Goal: Information Seeking & Learning: Learn about a topic

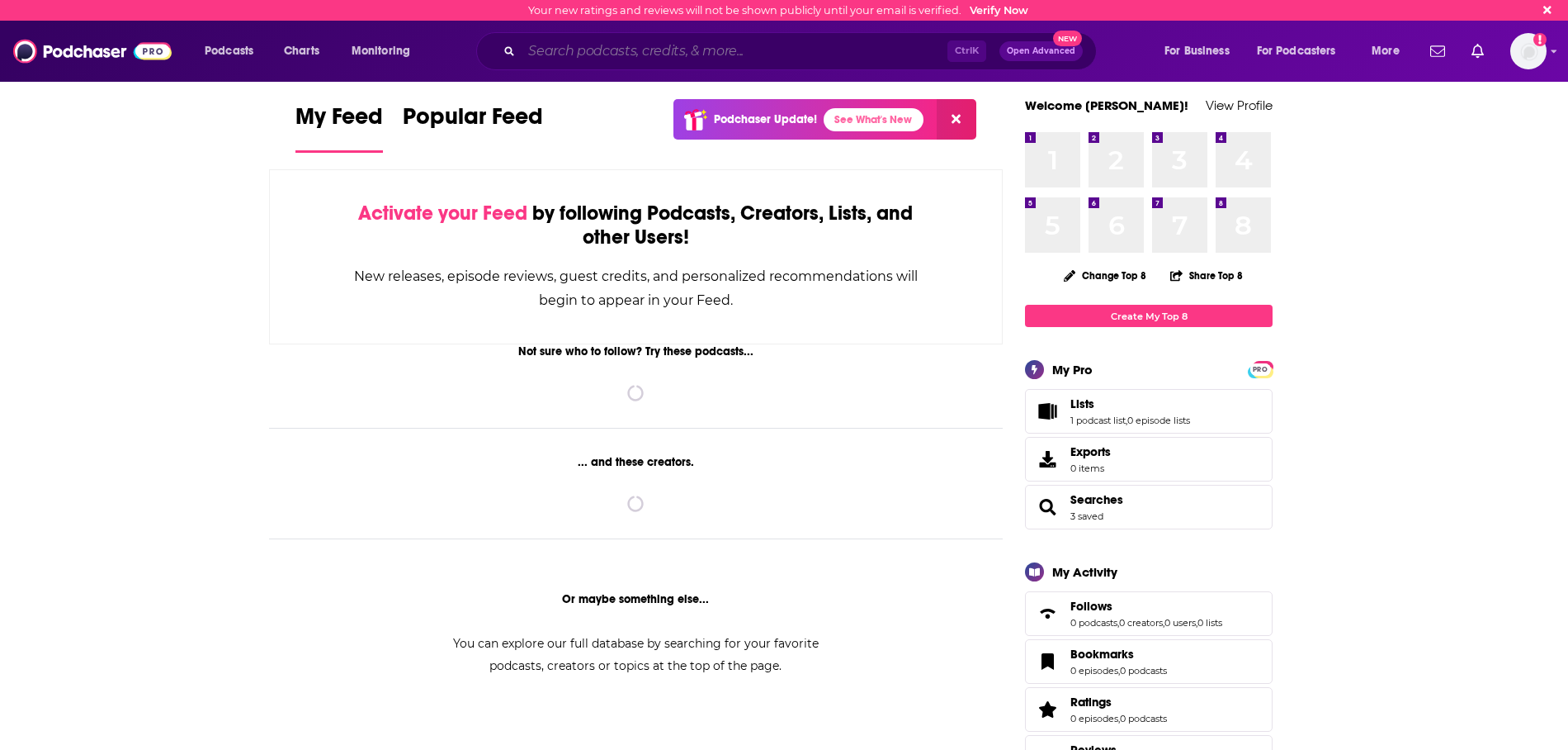
click at [575, 50] on input "Search podcasts, credits, & more..." at bounding box center [734, 51] width 426 height 26
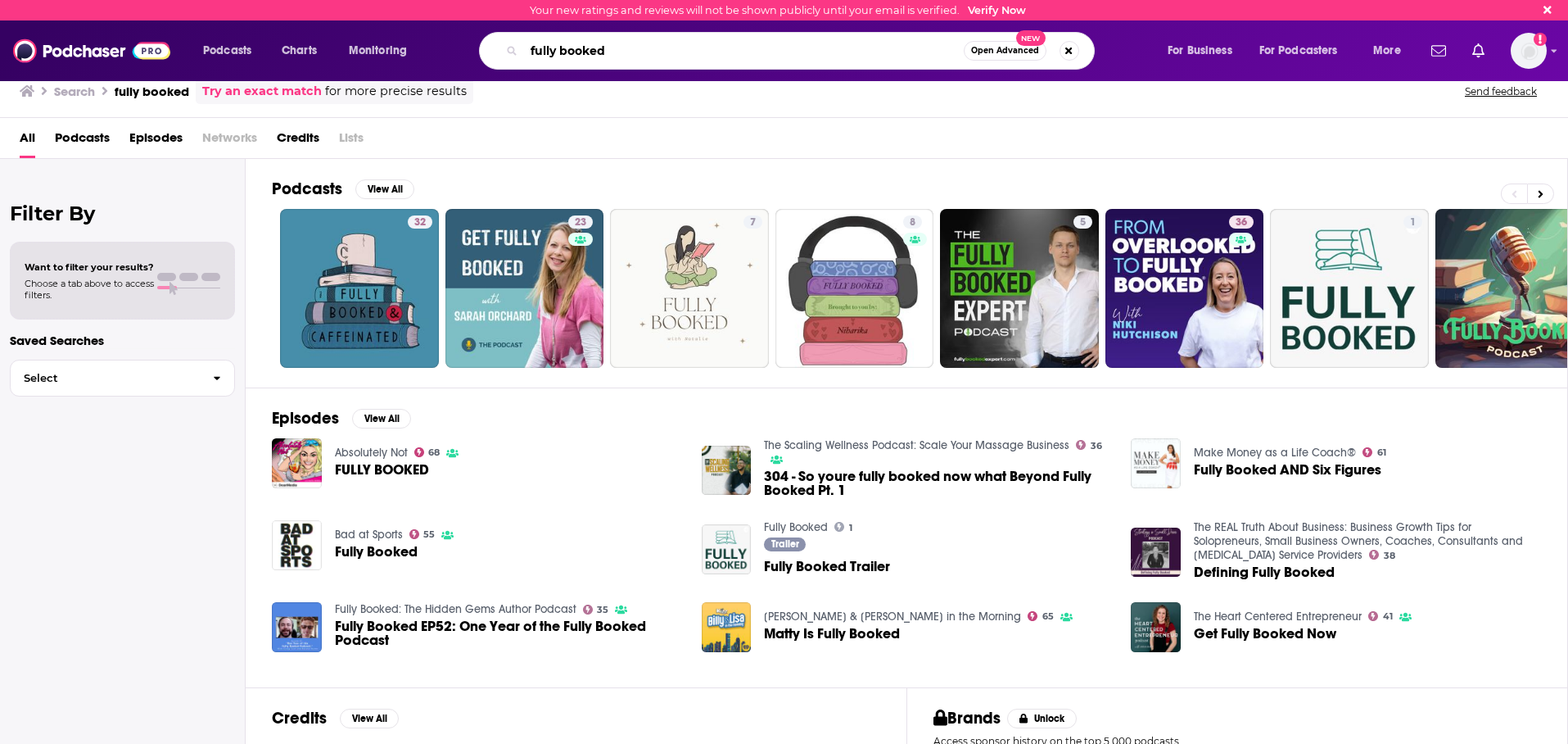
click at [525, 46] on input "fully booked" at bounding box center [744, 50] width 440 height 26
type input "[PERSON_NAME] fully booked"
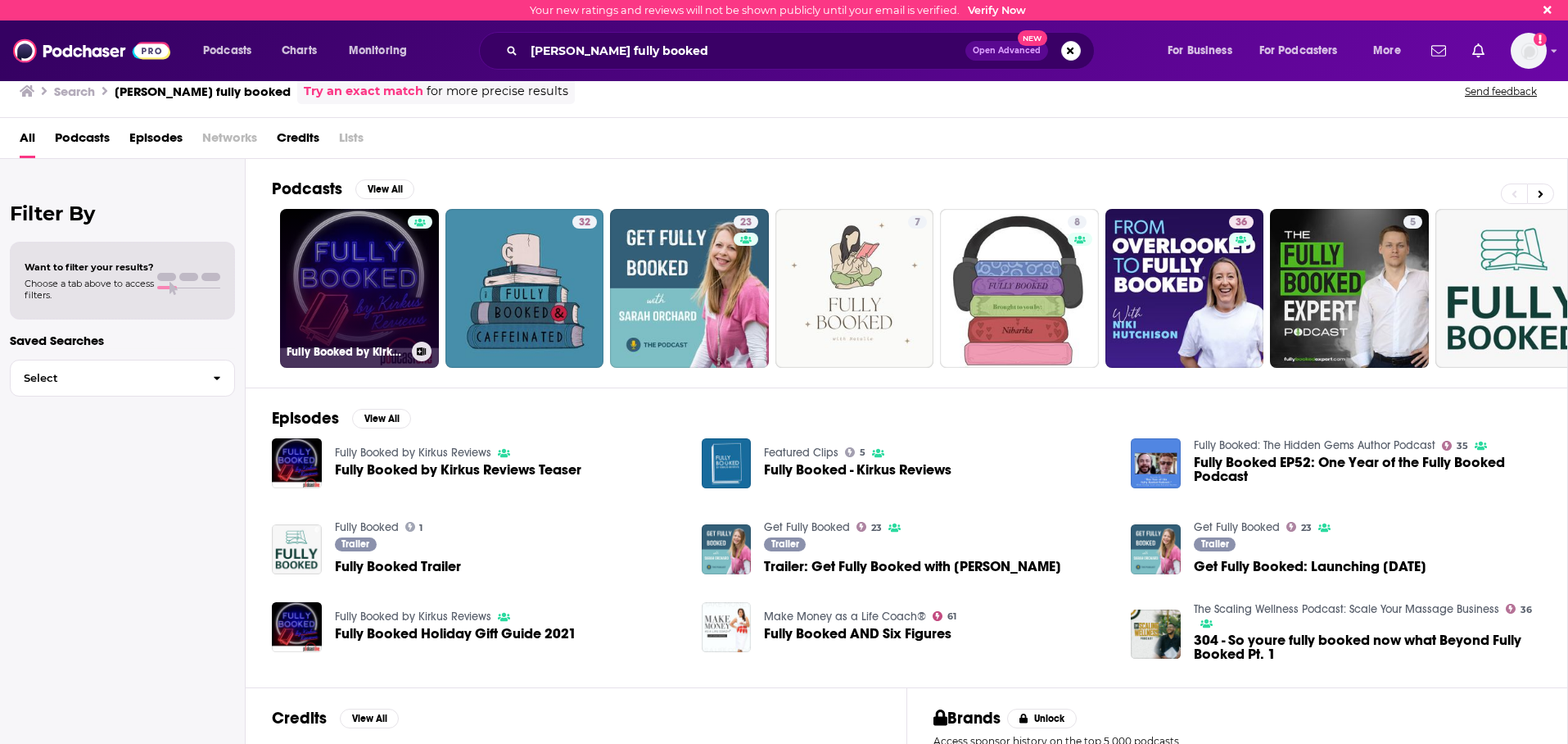
click at [336, 276] on link "Fully Booked by Kirkus Reviews" at bounding box center [360, 288] width 159 height 159
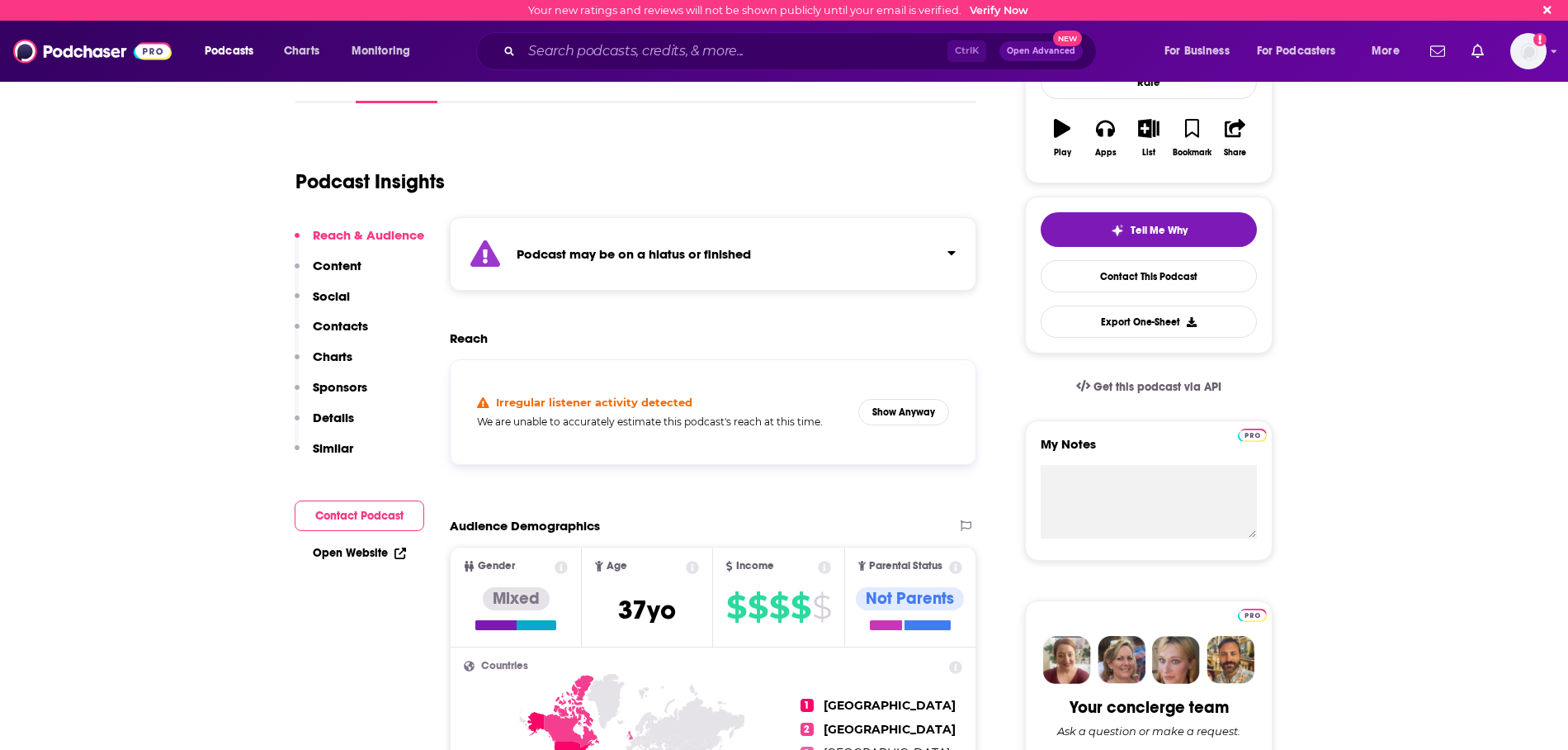
scroll to position [247, 0]
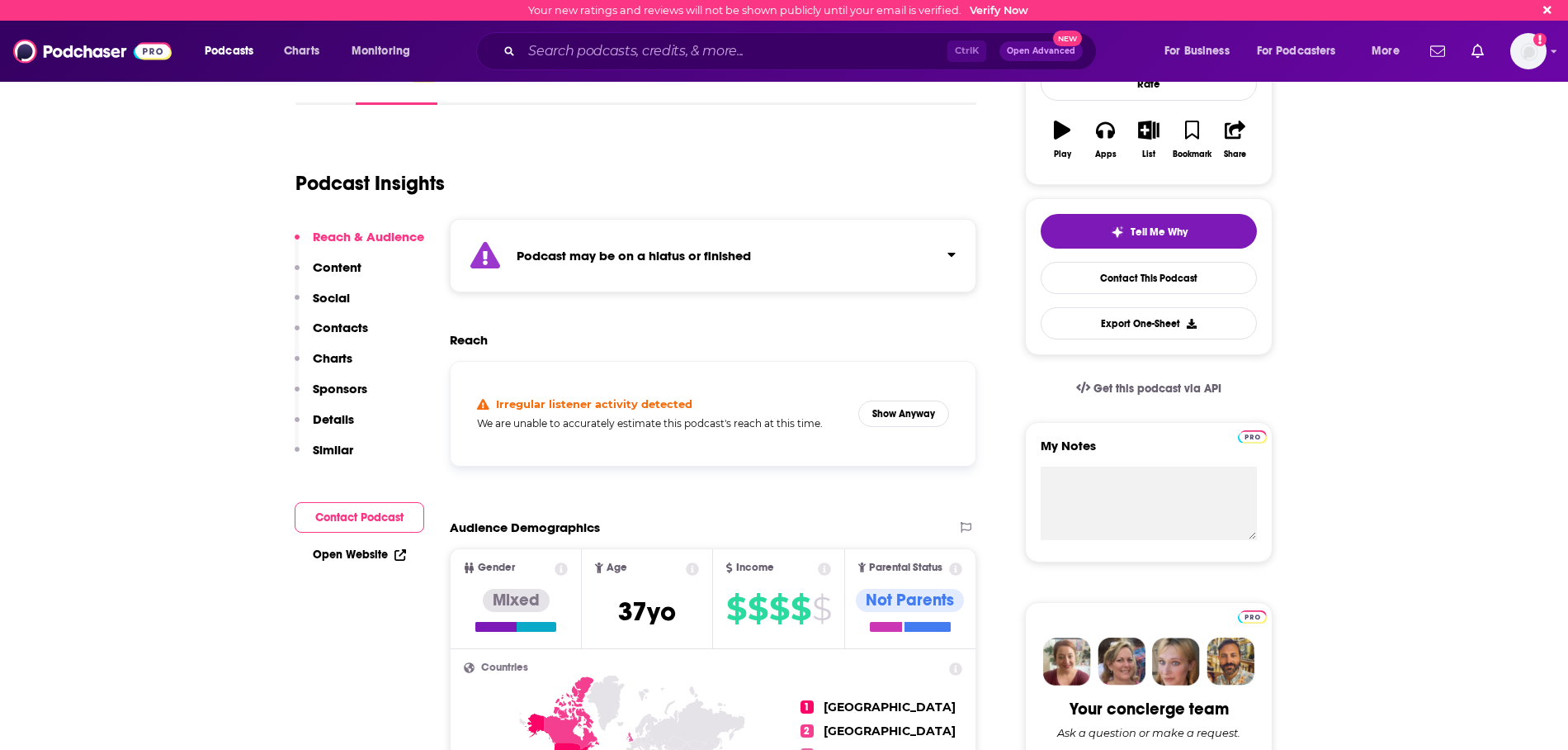
click at [882, 396] on div "Irregular listener activity detected We are unable to accurately estimate this …" at bounding box center [712, 414] width 499 height 77
click at [893, 411] on button "Show Anyway" at bounding box center [904, 413] width 91 height 26
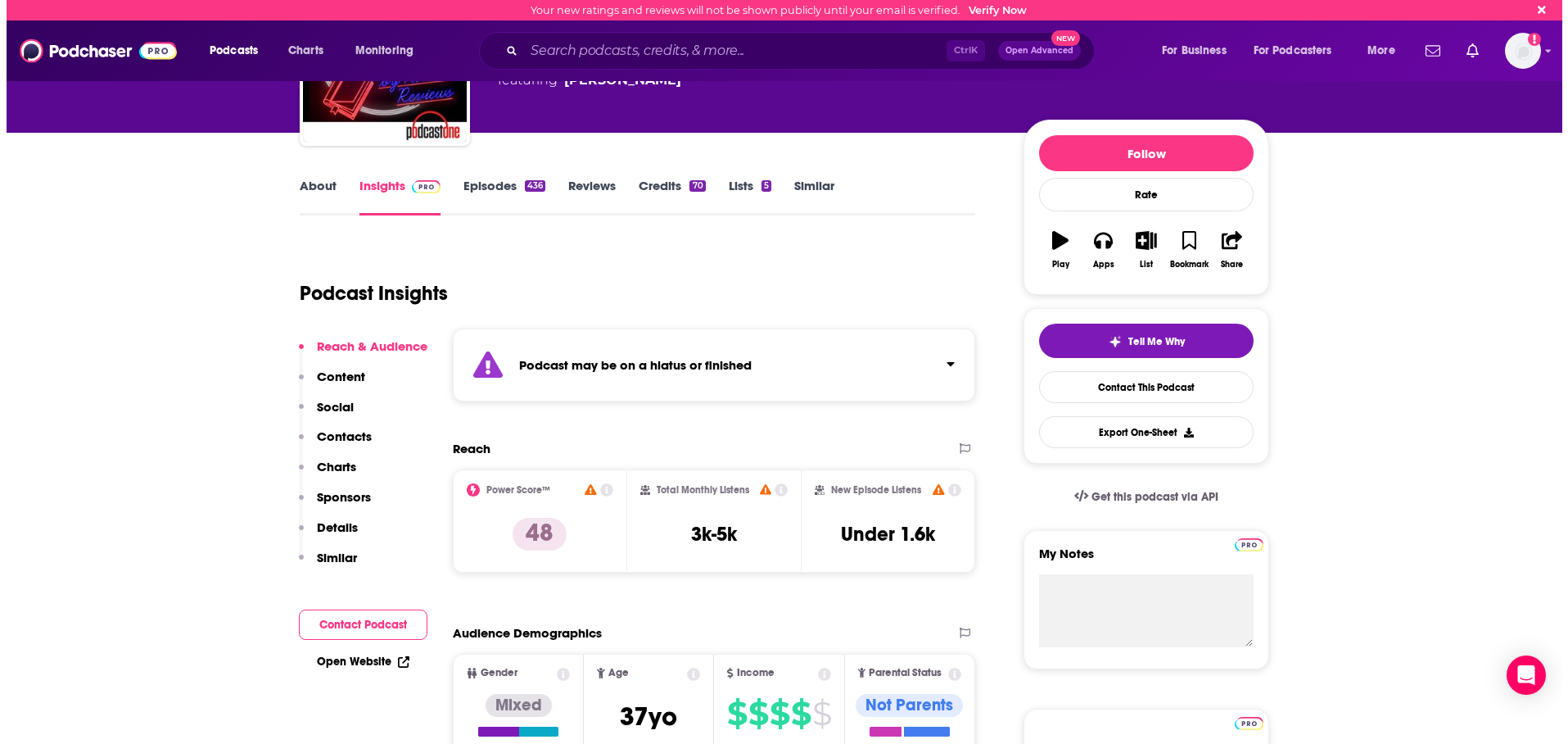
scroll to position [0, 0]
